Goal: Task Accomplishment & Management: Use online tool/utility

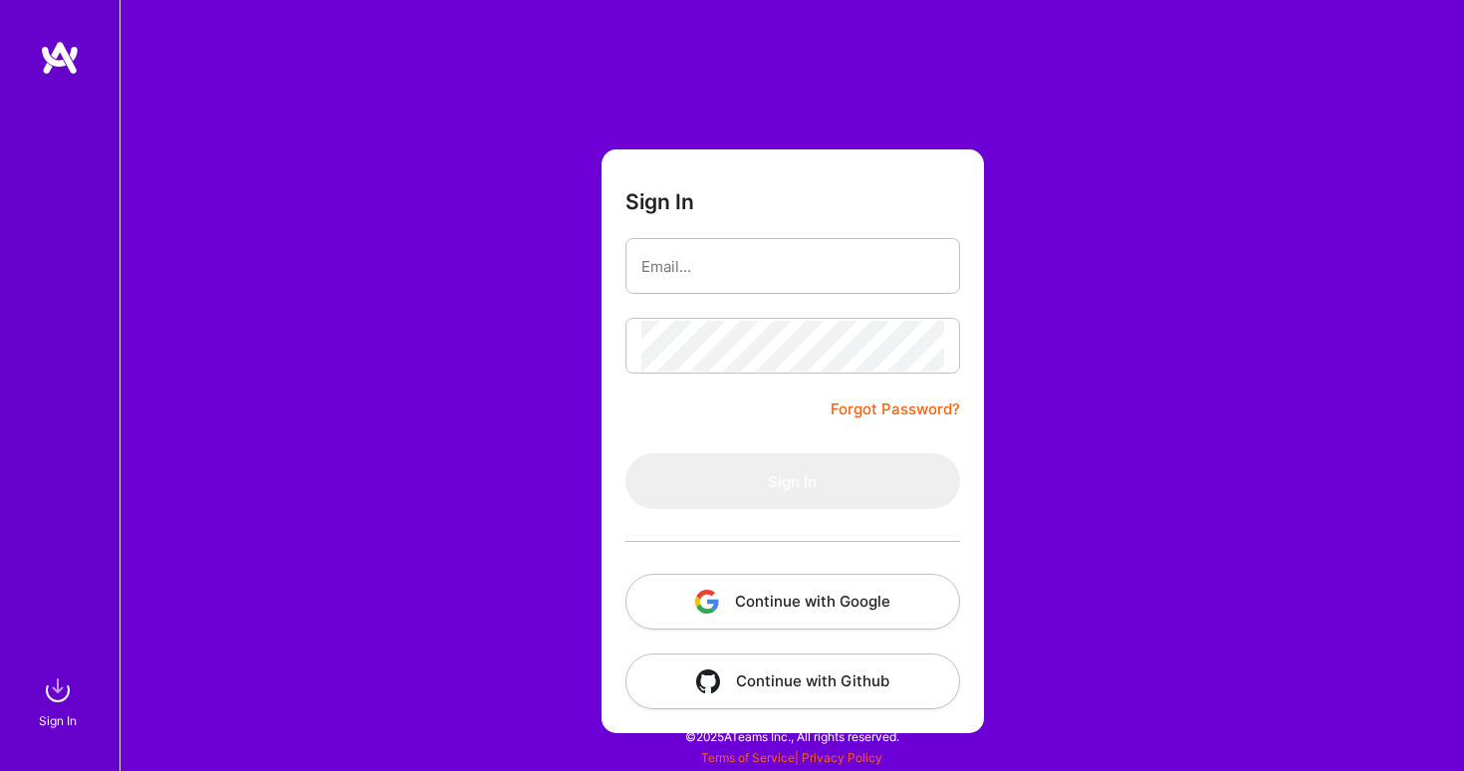
click at [835, 592] on button "Continue with Google" at bounding box center [793, 602] width 335 height 56
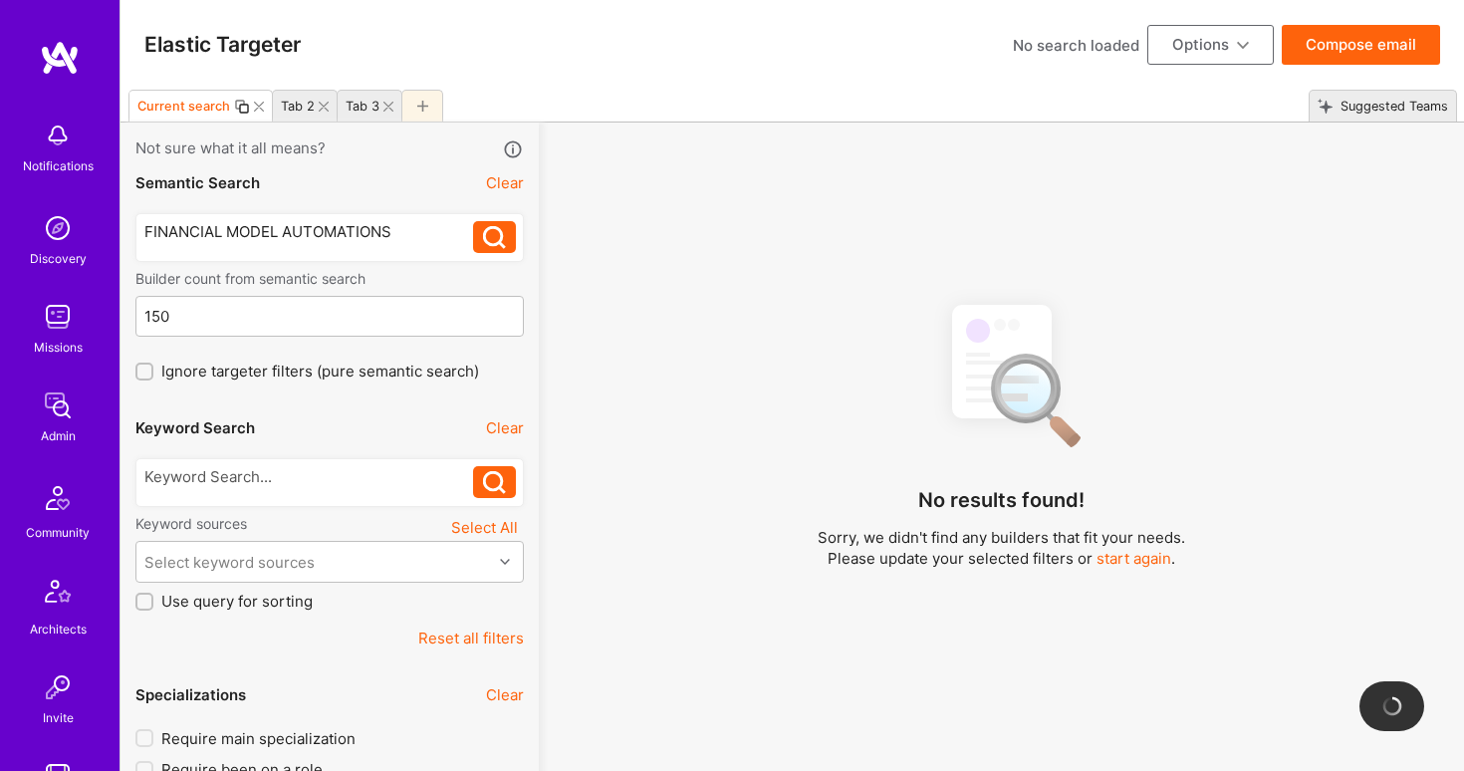
click at [417, 112] on div at bounding box center [422, 106] width 42 height 32
click at [347, 226] on div at bounding box center [309, 231] width 330 height 21
click at [302, 474] on div at bounding box center [309, 476] width 330 height 21
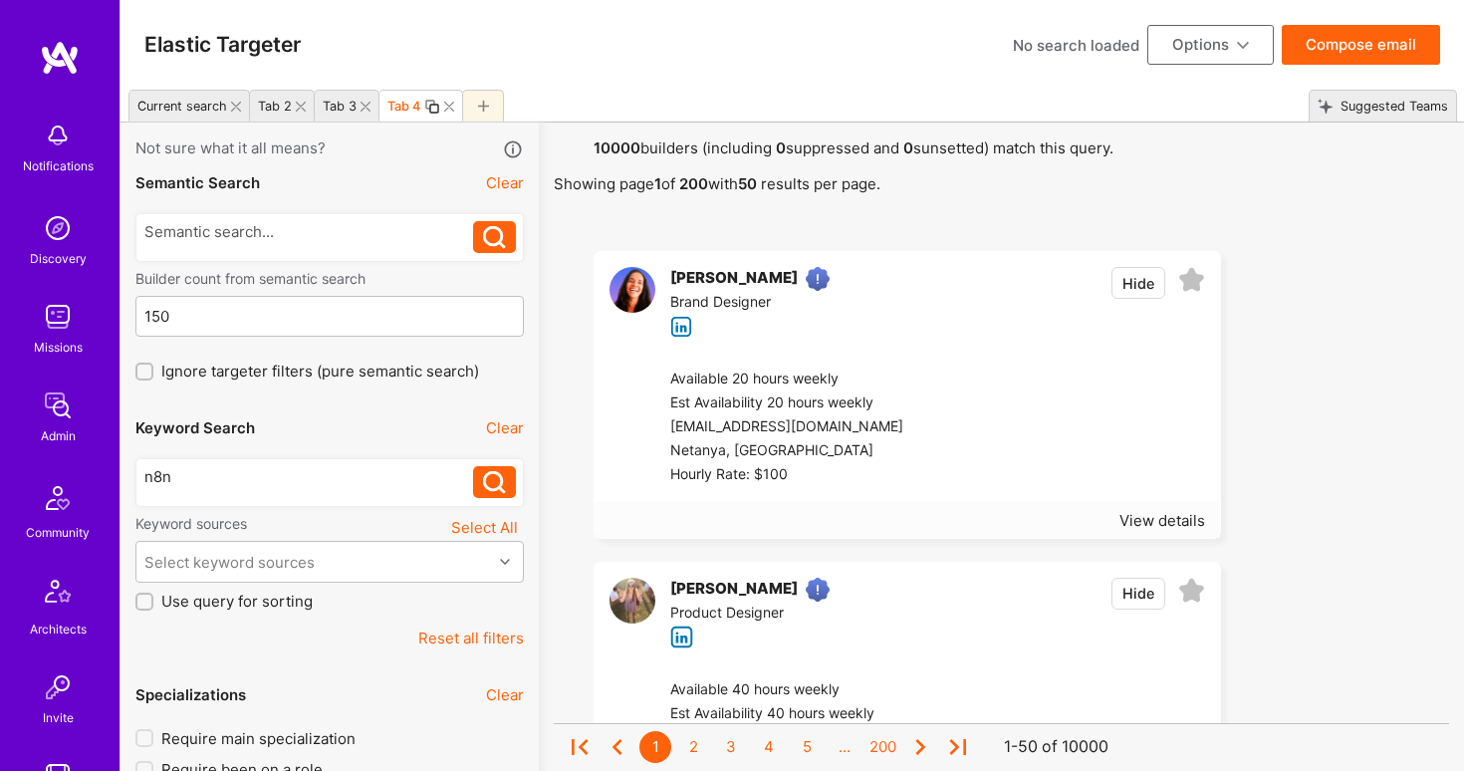
click at [492, 485] on icon at bounding box center [494, 482] width 23 height 23
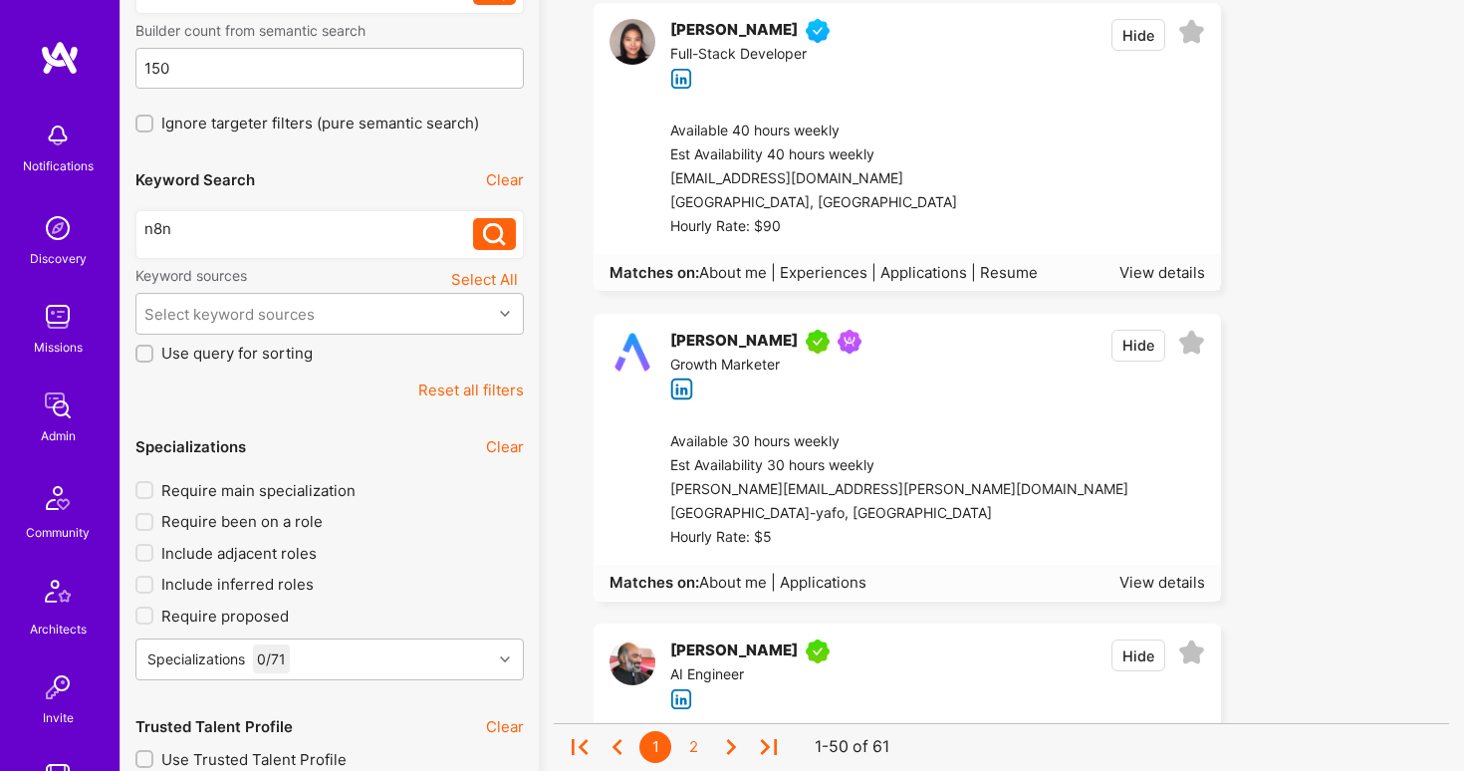
scroll to position [197, 0]
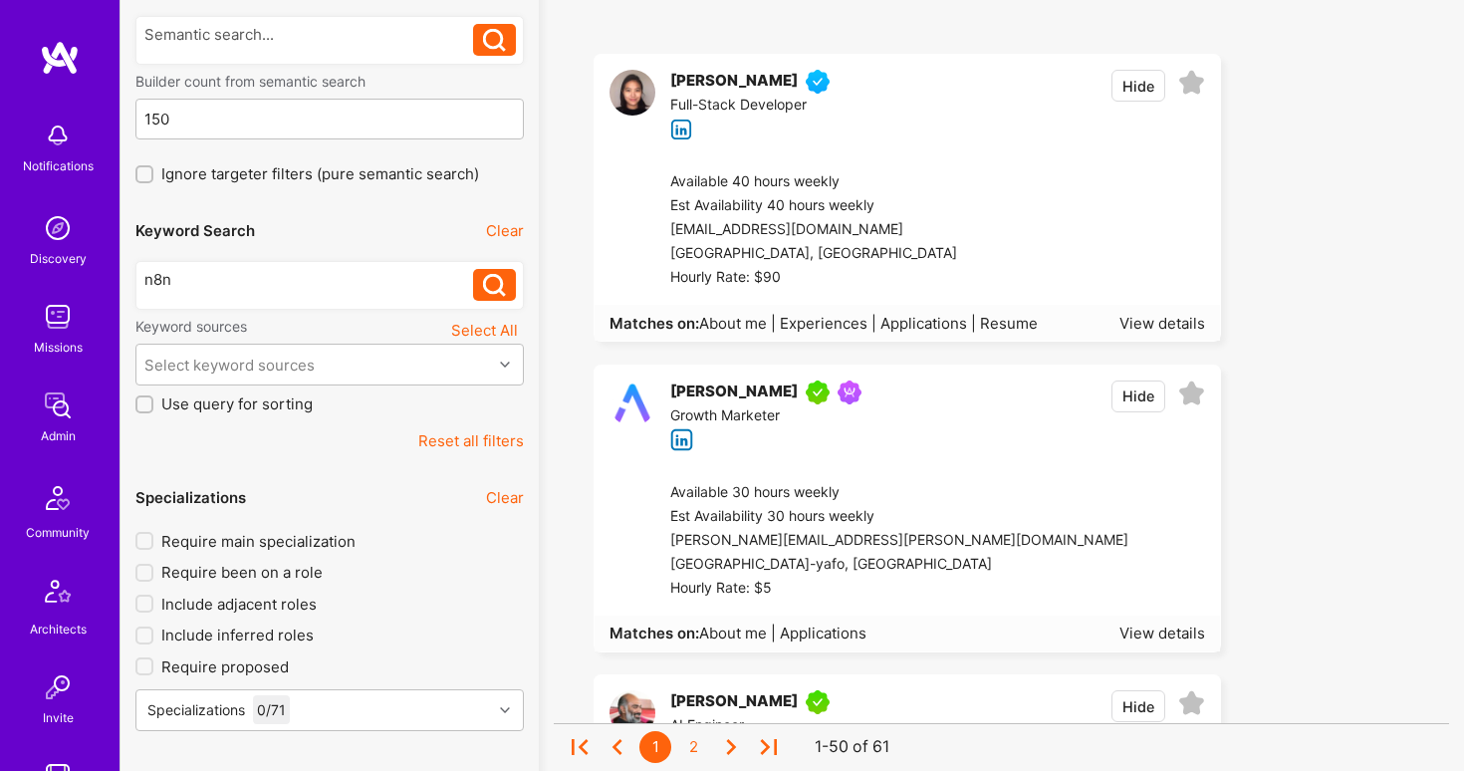
click at [866, 133] on div "[PERSON_NAME] Full-Stack Developer Hide" at bounding box center [908, 105] width 626 height 101
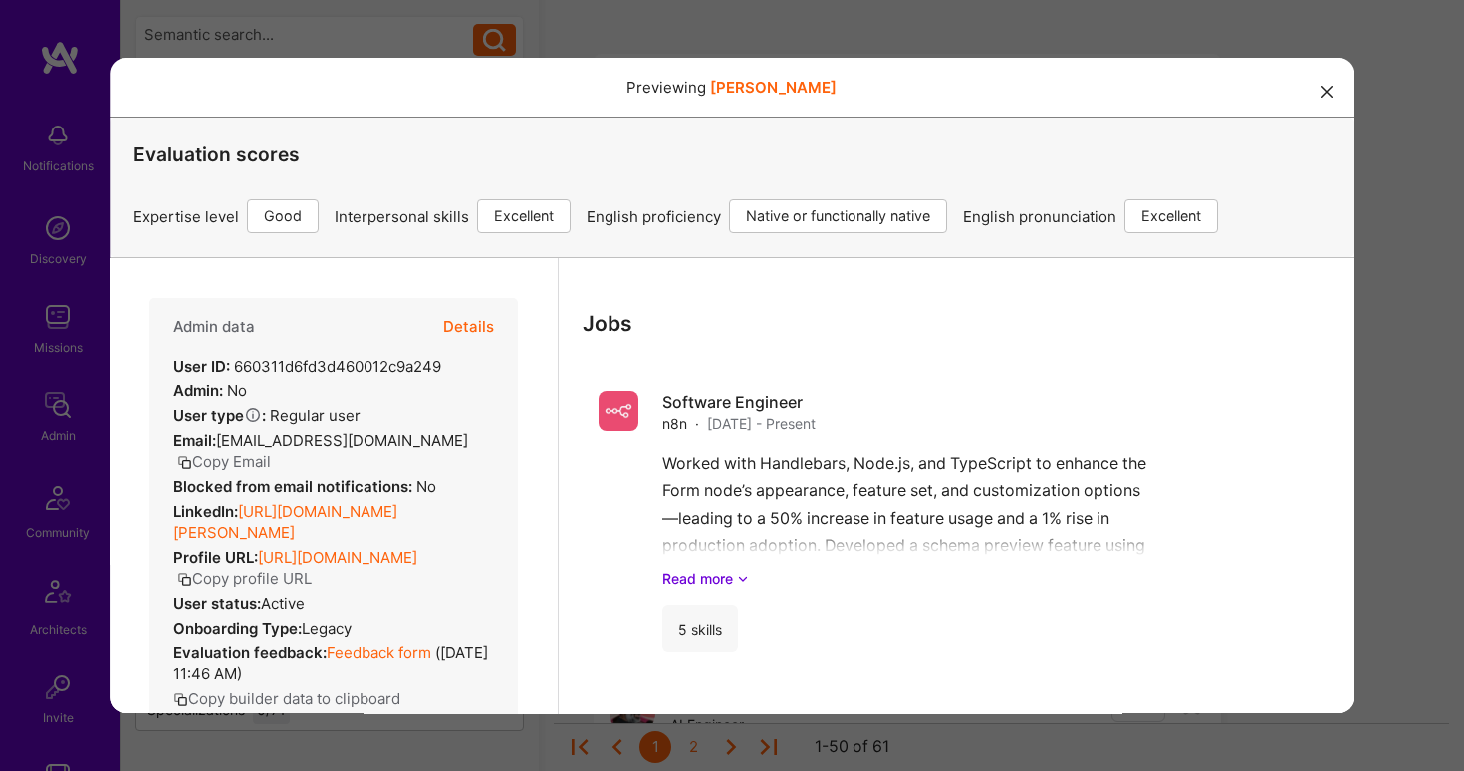
scroll to position [2809, 0]
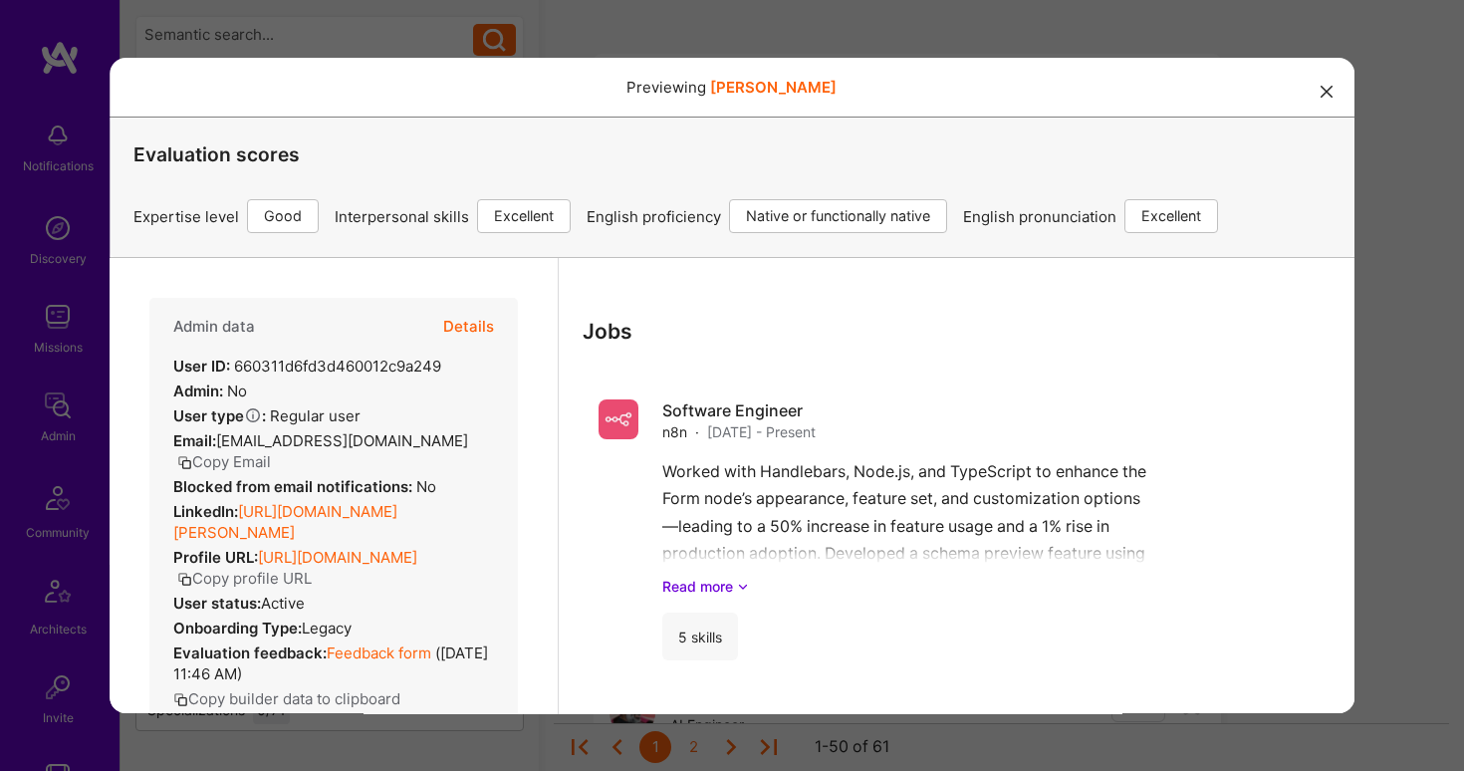
click at [1327, 93] on icon "modal" at bounding box center [1327, 92] width 12 height 12
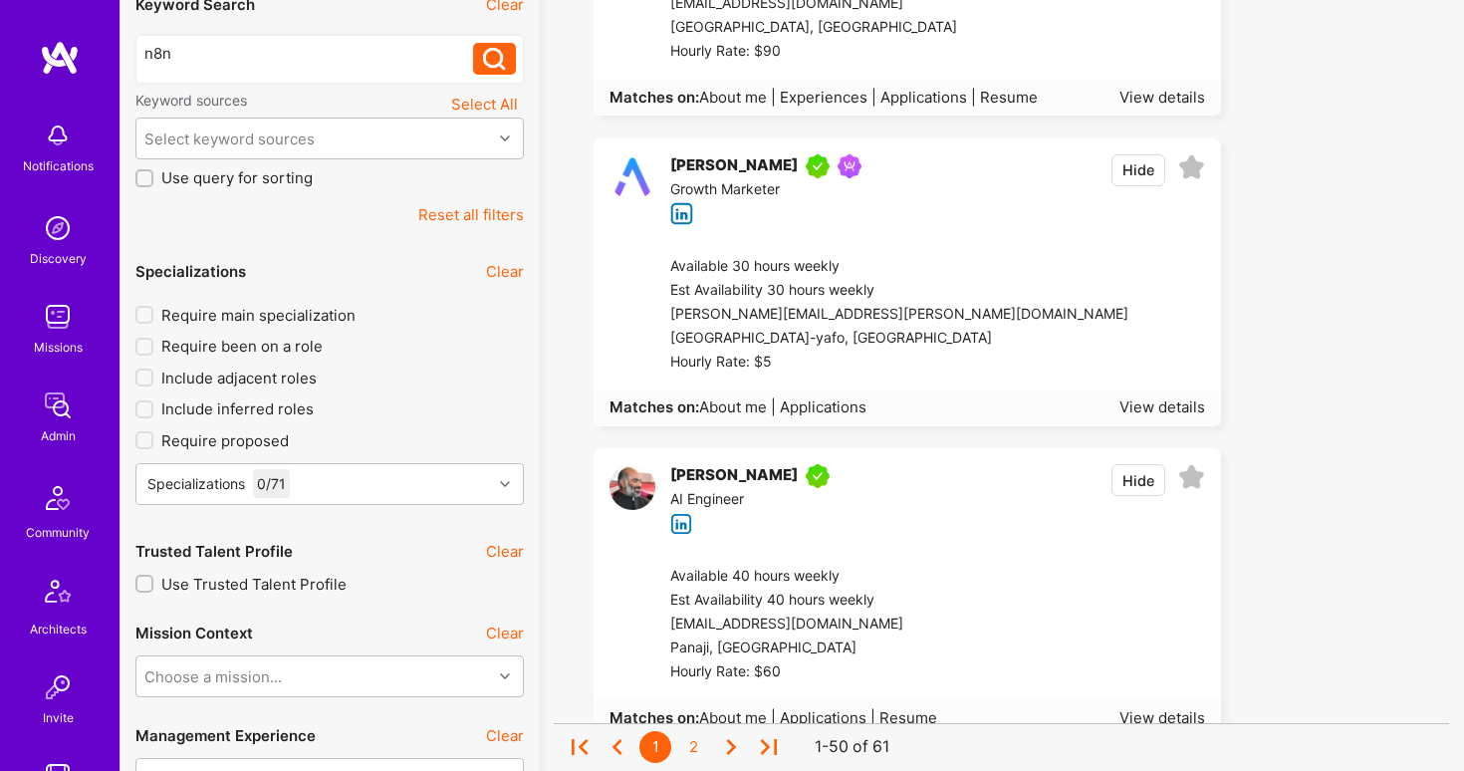
scroll to position [422, 0]
click at [903, 581] on div "Available 40 hours weekly" at bounding box center [803, 578] width 267 height 24
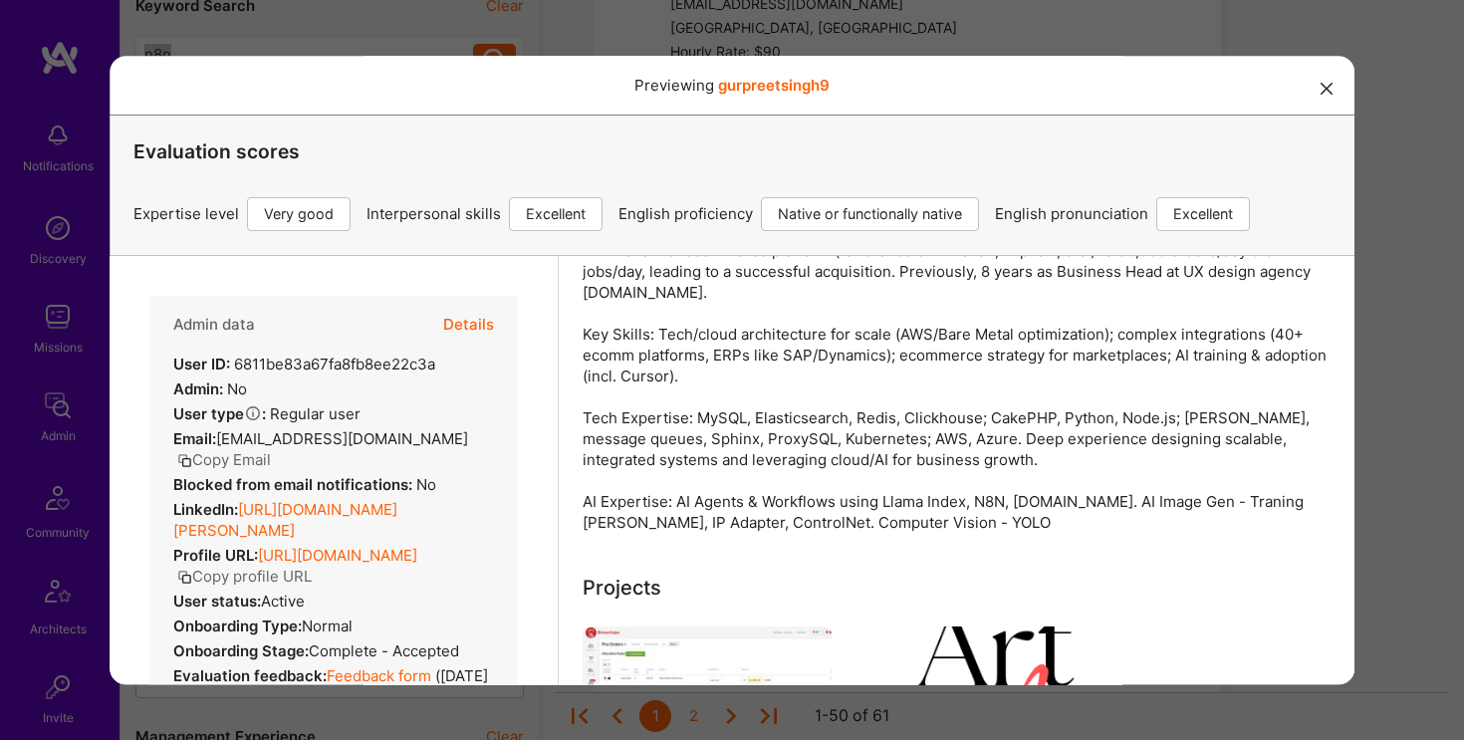
scroll to position [273, 0]
click at [1322, 94] on icon "modal" at bounding box center [1327, 89] width 12 height 12
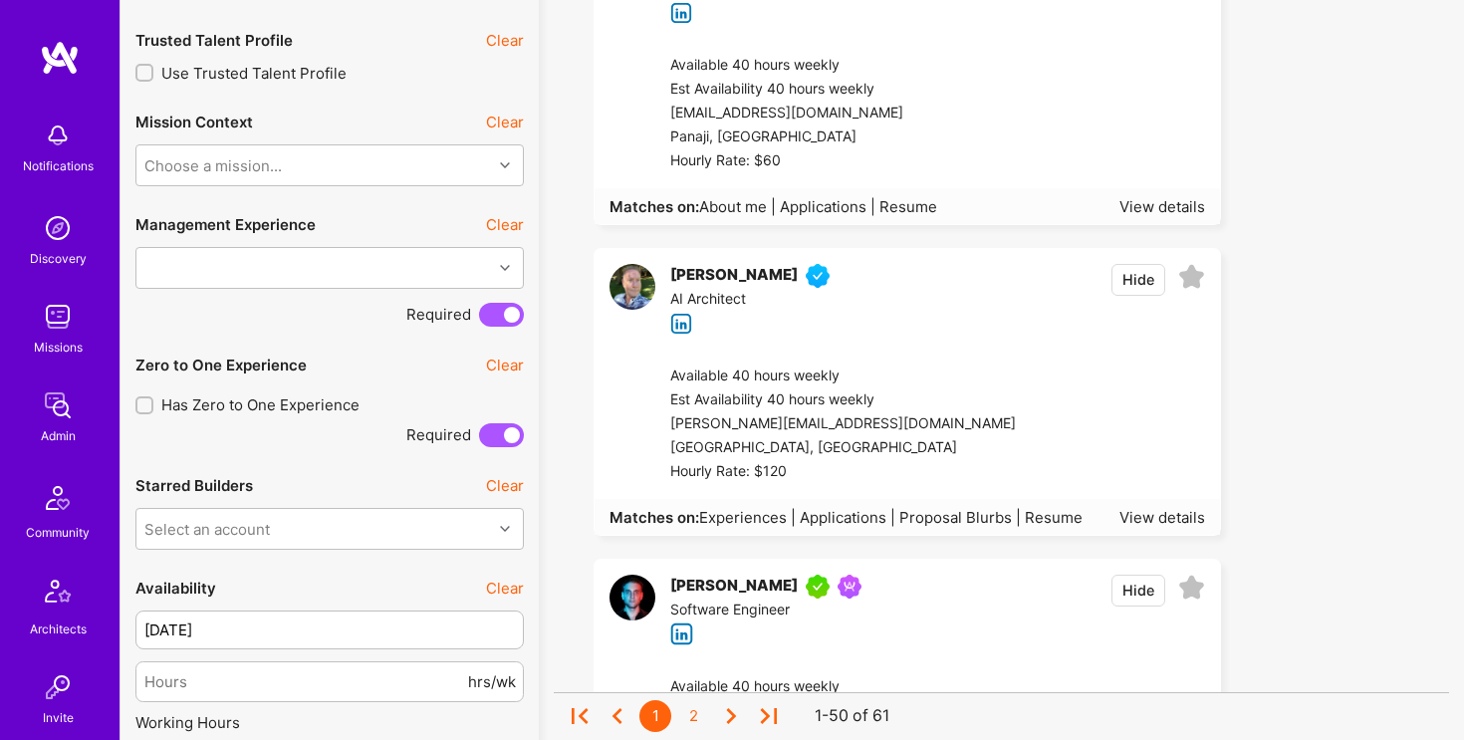
scroll to position [938, 0]
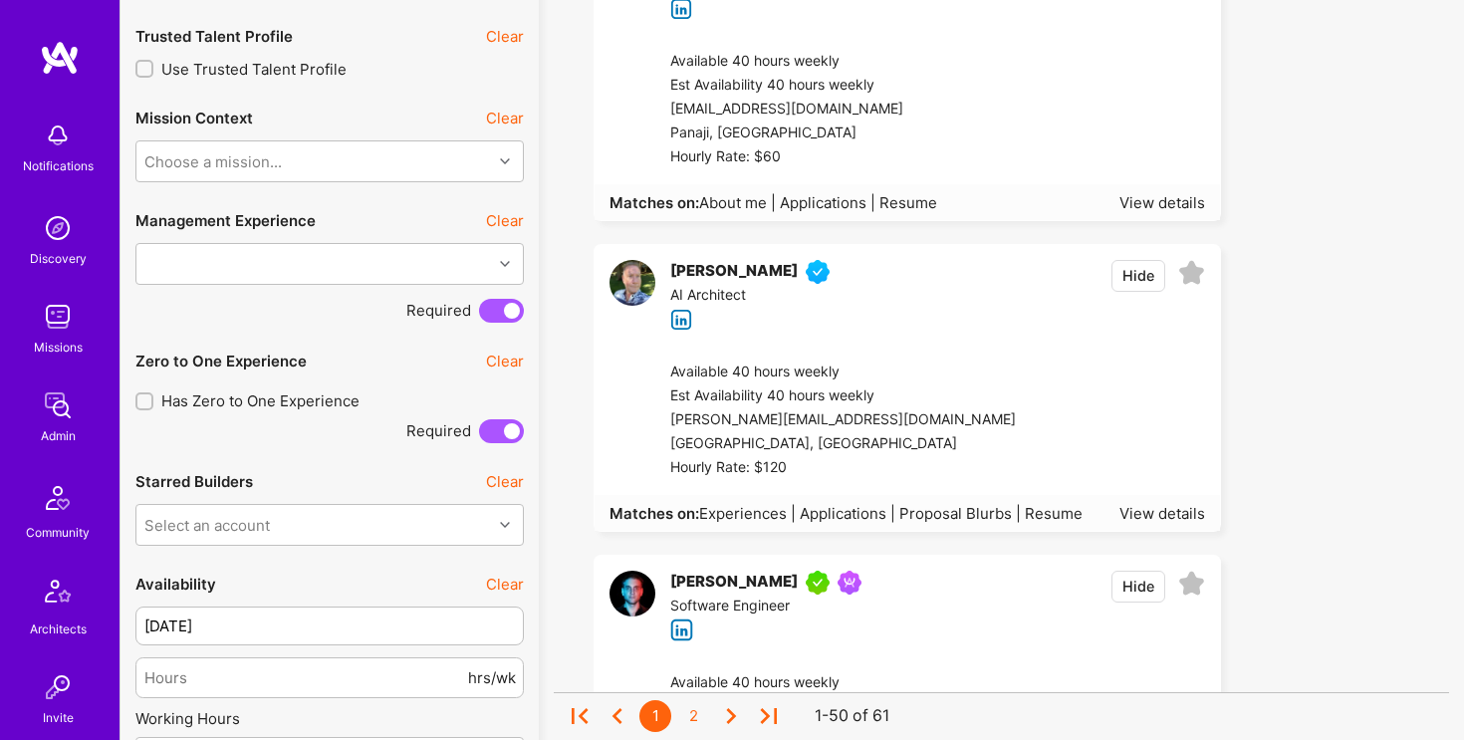
click at [906, 368] on div "Available 40 hours weekly" at bounding box center [843, 373] width 346 height 24
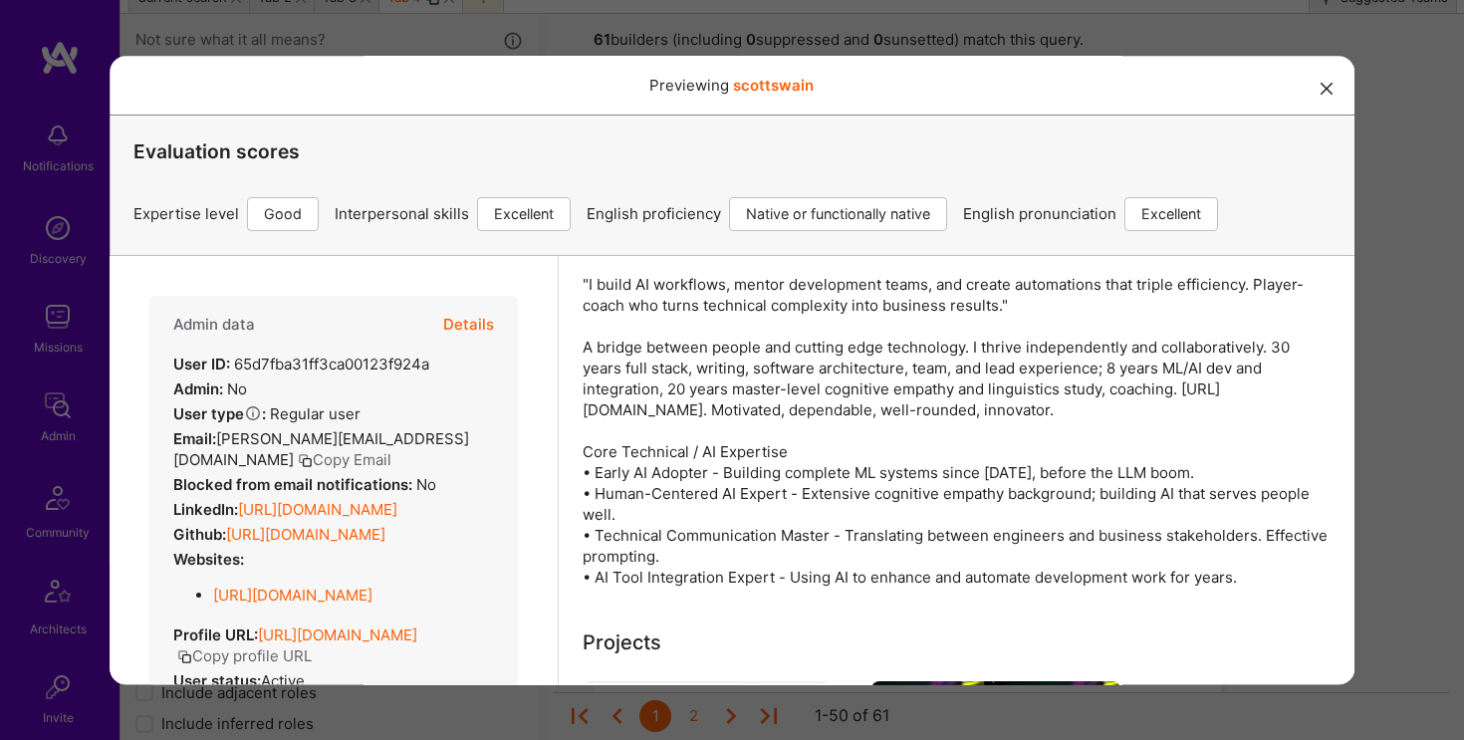
scroll to position [257, 0]
click at [1325, 91] on icon "modal" at bounding box center [1327, 89] width 12 height 12
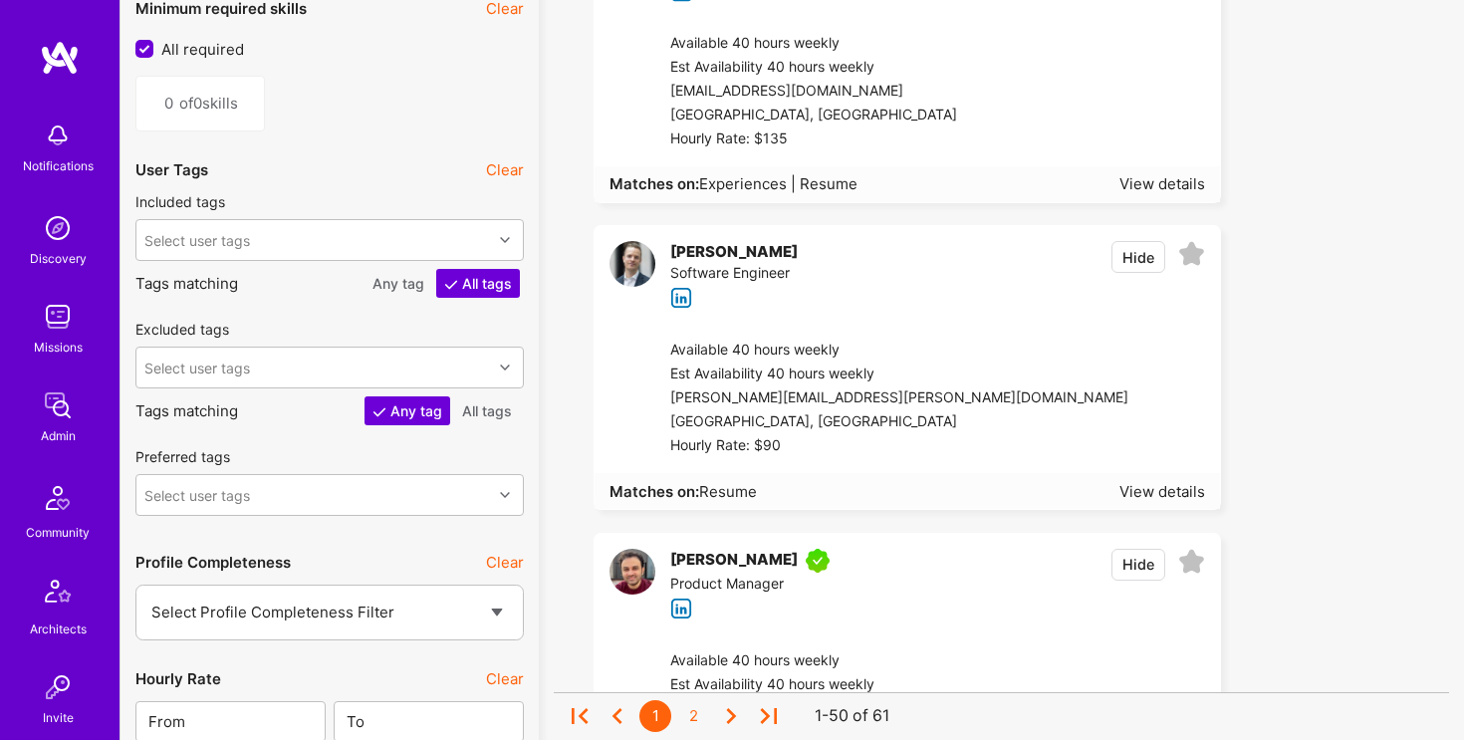
scroll to position [2427, 0]
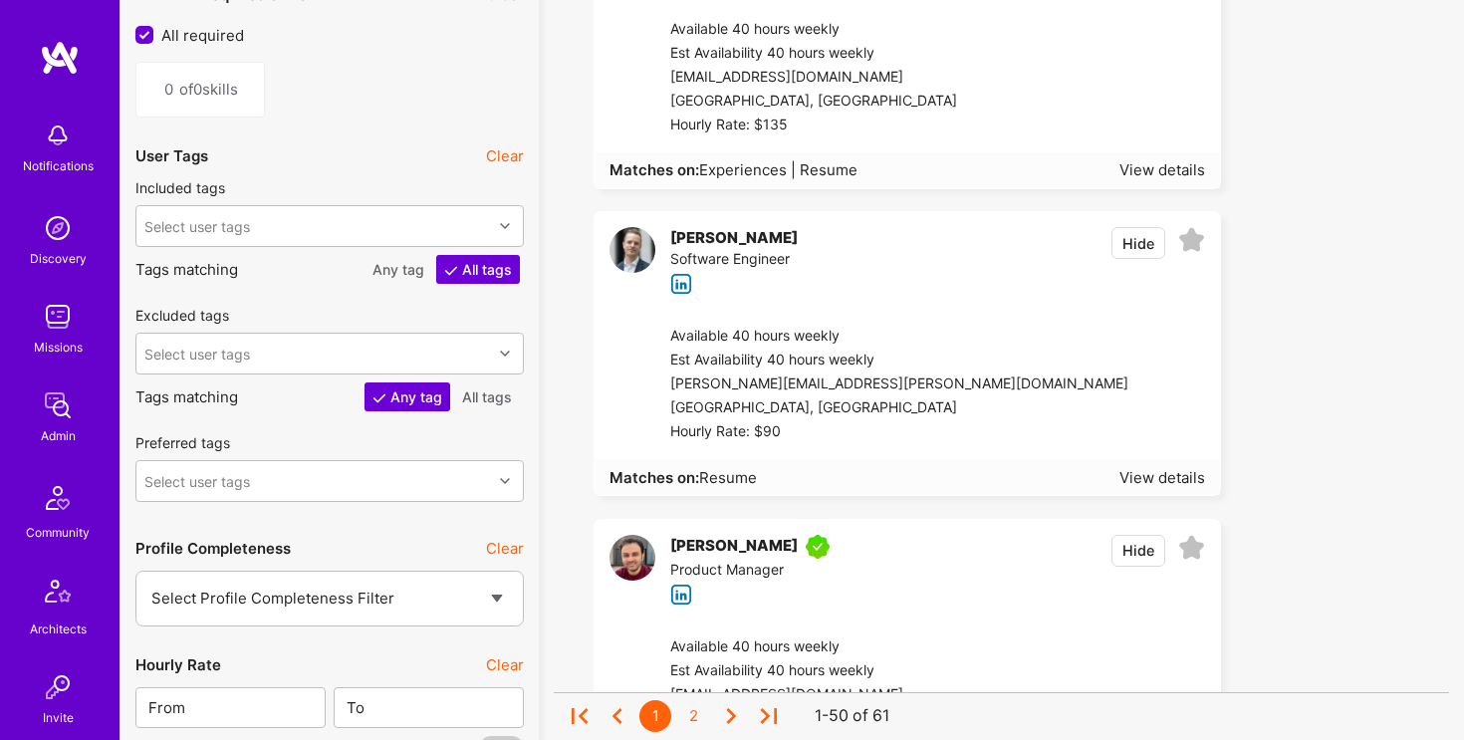
click at [908, 392] on div "[PERSON_NAME][EMAIL_ADDRESS][PERSON_NAME][DOMAIN_NAME]" at bounding box center [899, 385] width 458 height 24
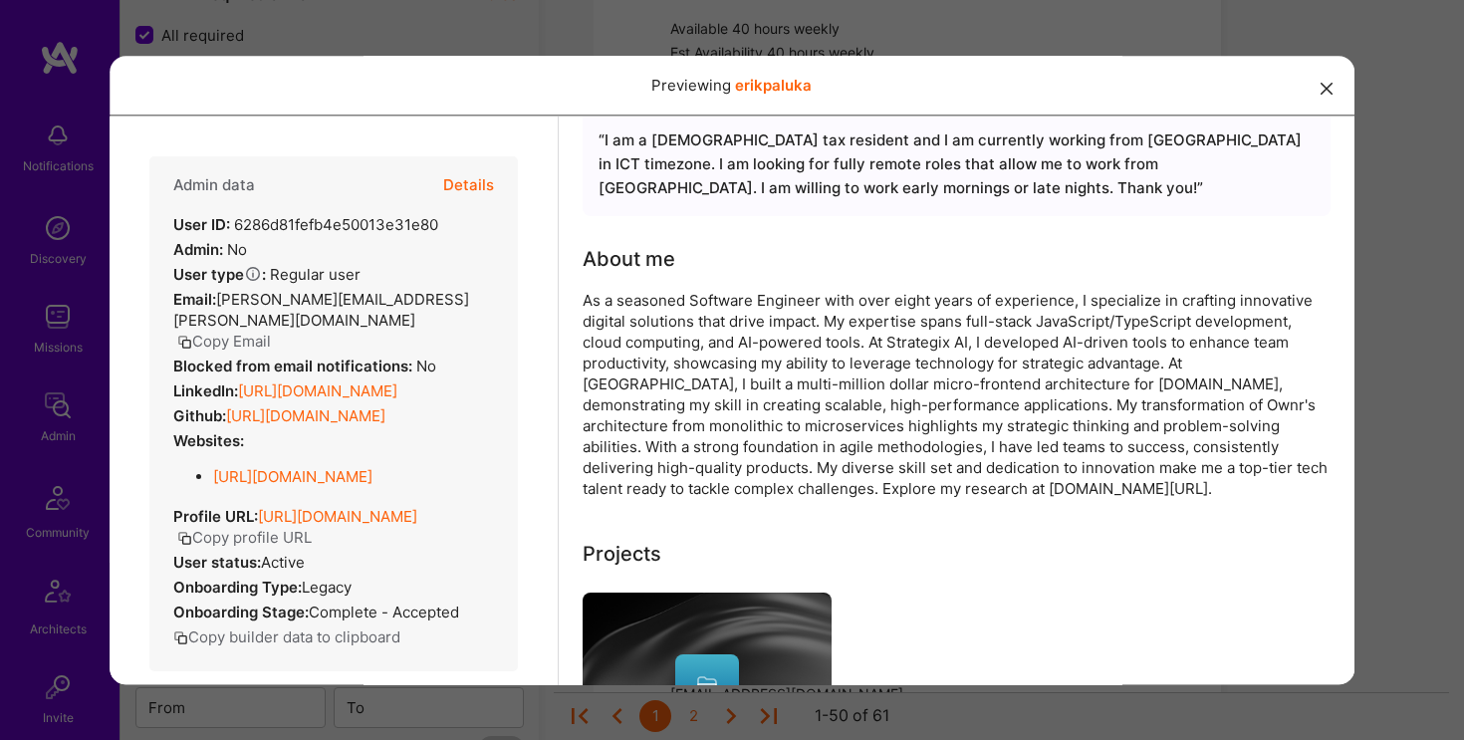
scroll to position [148, 0]
click at [1334, 90] on button "modal" at bounding box center [1327, 88] width 24 height 33
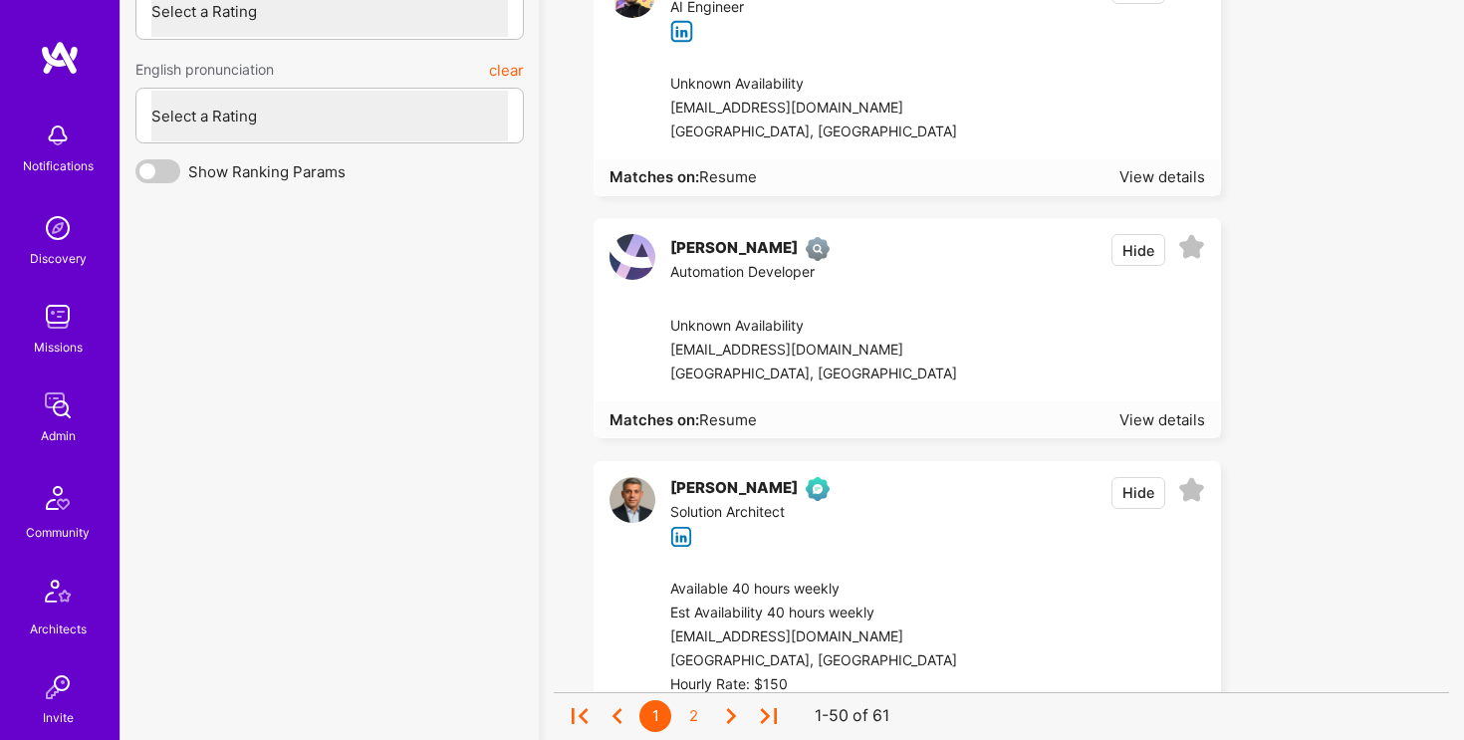
scroll to position [5646, 0]
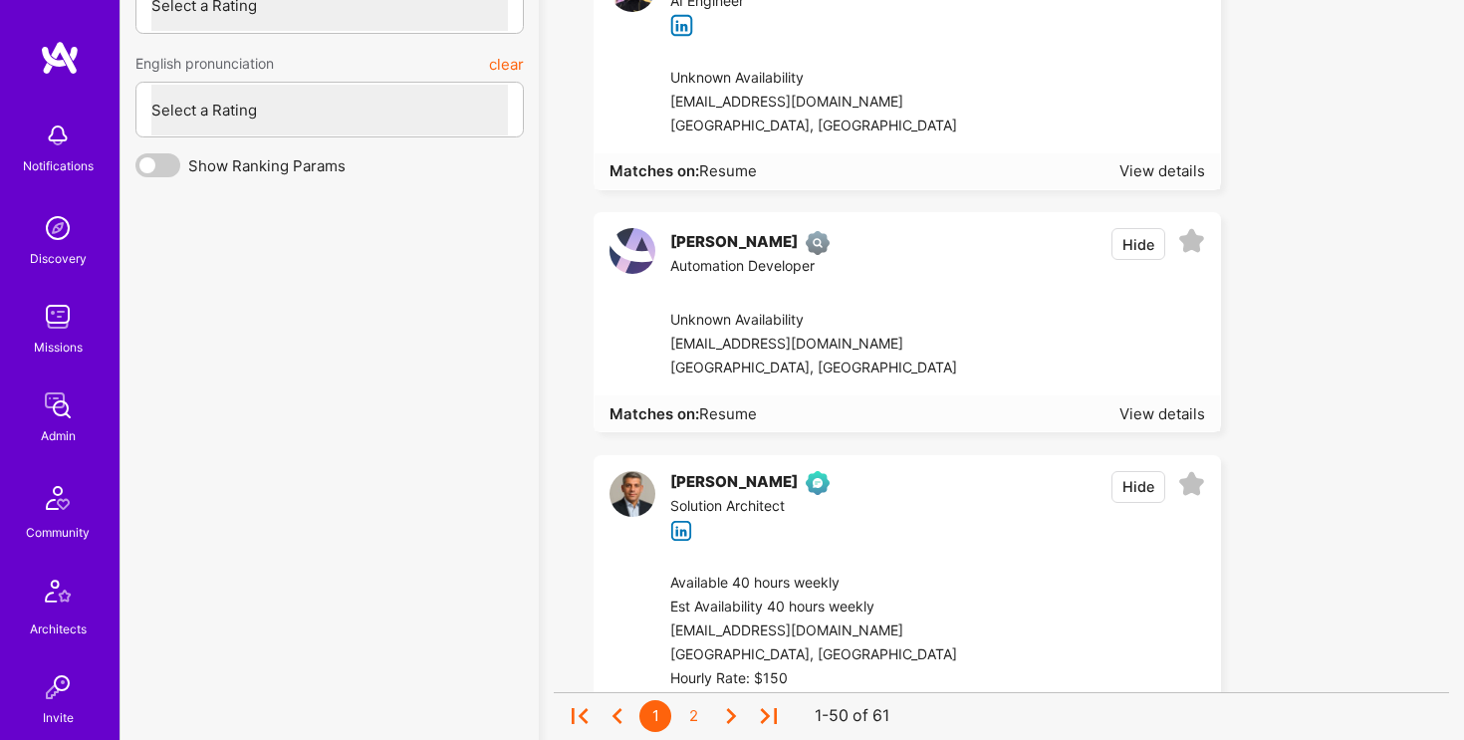
click at [883, 528] on div "[PERSON_NAME] Solution Architect Hide" at bounding box center [908, 506] width 626 height 101
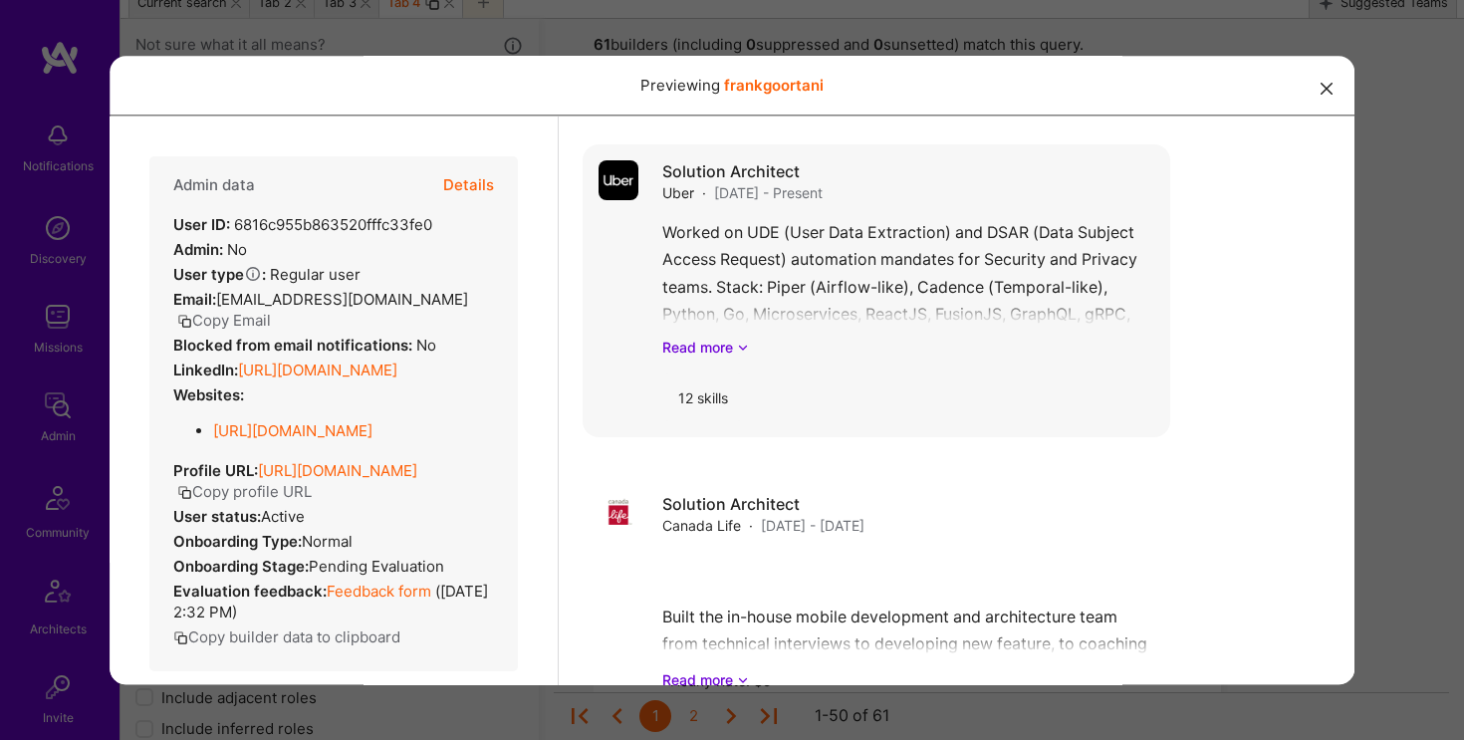
scroll to position [98, 0]
click at [736, 336] on link "Read more" at bounding box center [908, 346] width 492 height 21
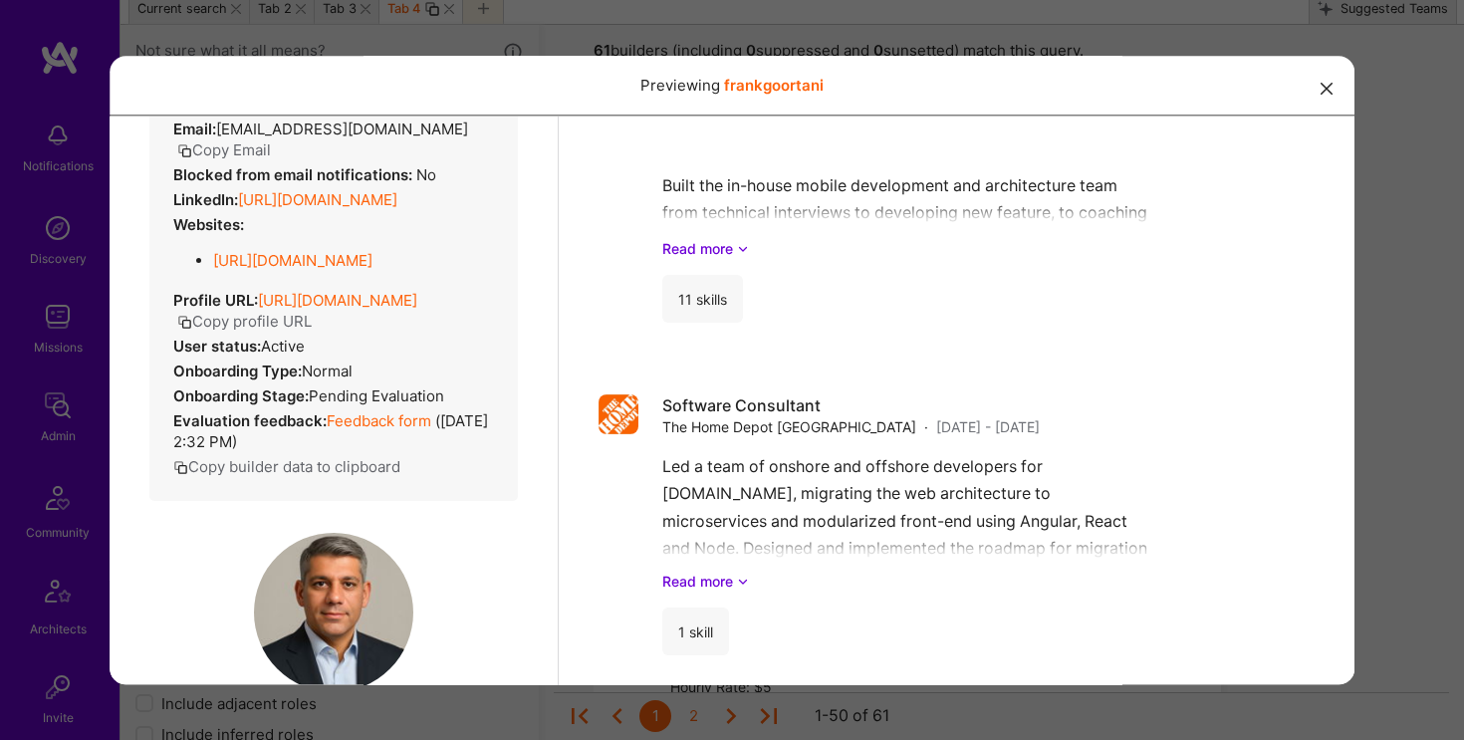
scroll to position [187, 0]
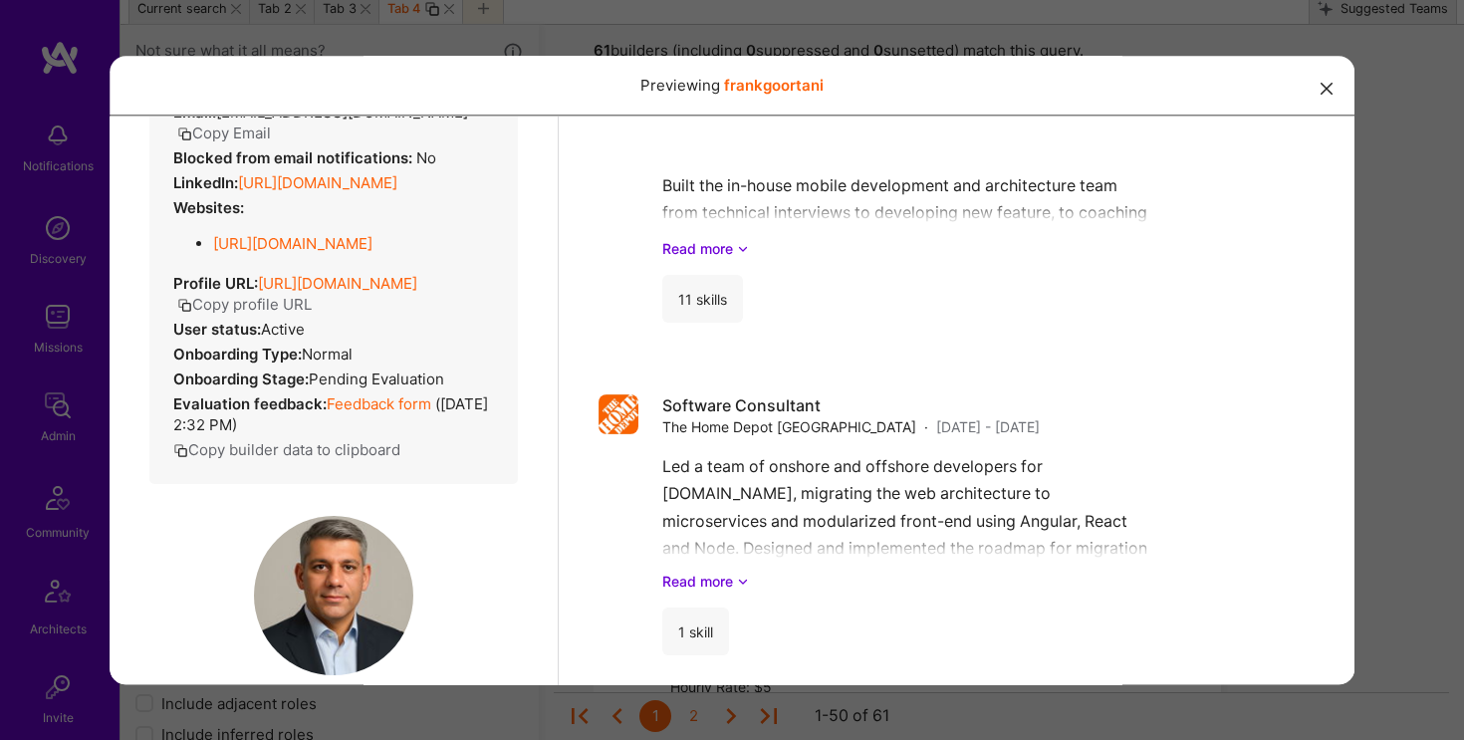
click at [350, 191] on link "[URL][DOMAIN_NAME]" at bounding box center [317, 181] width 159 height 19
